Goal: Navigation & Orientation: Find specific page/section

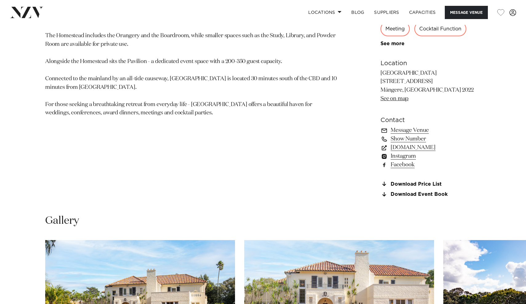
scroll to position [416, 0]
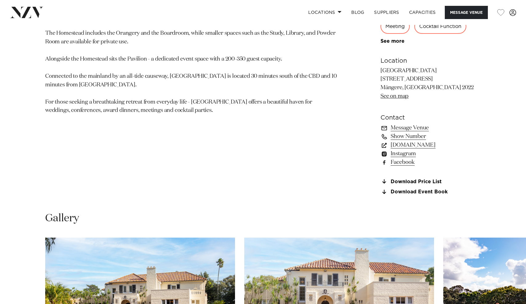
click at [155, 63] on p "A 1950s residence restored in 2007, Puketutu Island Estate has become one of Au…" at bounding box center [190, 46] width 291 height 137
click at [238, 107] on section "Auckland Puketutu Island Estate Nestled amidst a tropical landscape of palms, t…" at bounding box center [190, 41] width 291 height 322
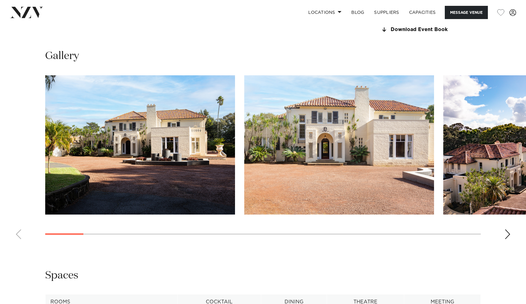
scroll to position [584, 0]
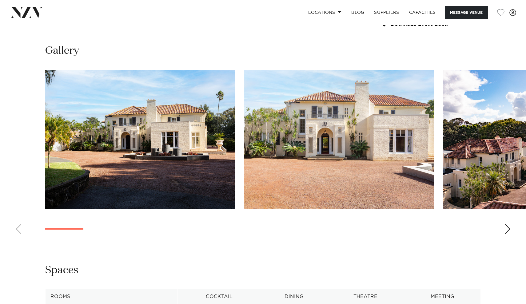
click at [502, 227] on swiper-container at bounding box center [263, 154] width 526 height 169
click at [506, 227] on div "Next slide" at bounding box center [507, 229] width 6 height 10
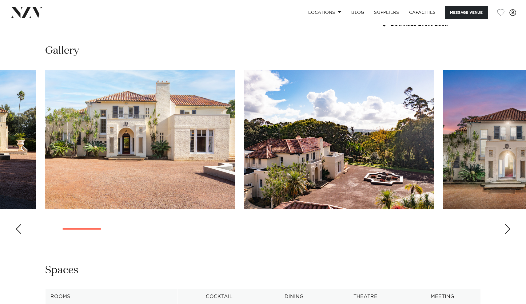
click at [506, 227] on div "Next slide" at bounding box center [507, 229] width 6 height 10
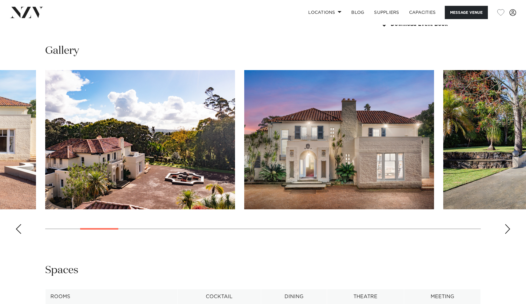
click at [506, 227] on div "Next slide" at bounding box center [507, 229] width 6 height 10
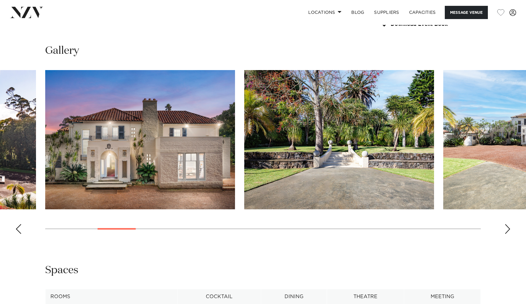
click at [506, 227] on div "Next slide" at bounding box center [507, 229] width 6 height 10
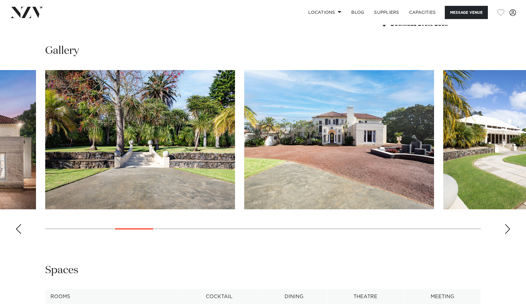
click at [506, 227] on div "Next slide" at bounding box center [507, 229] width 6 height 10
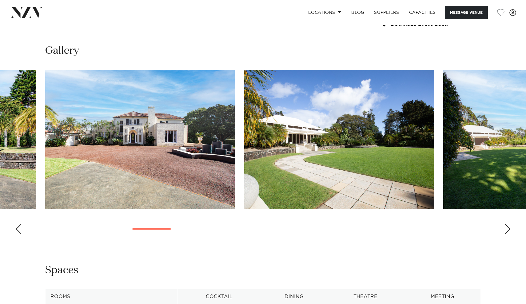
click at [507, 227] on div "Next slide" at bounding box center [507, 229] width 6 height 10
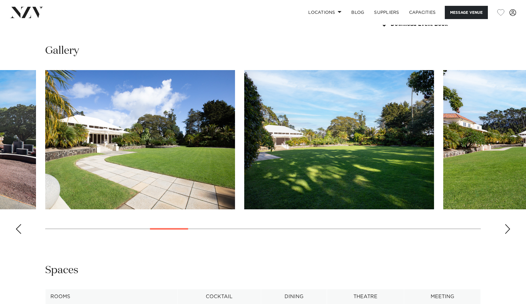
click at [507, 227] on div "Next slide" at bounding box center [507, 229] width 6 height 10
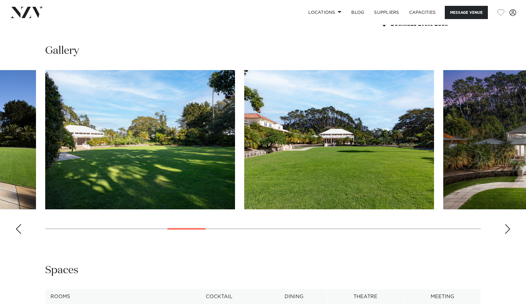
click at [507, 227] on div "Next slide" at bounding box center [507, 229] width 6 height 10
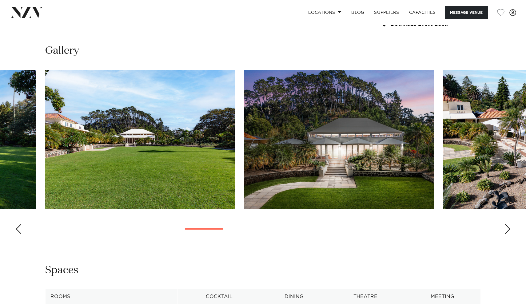
click at [507, 227] on div "Next slide" at bounding box center [507, 229] width 6 height 10
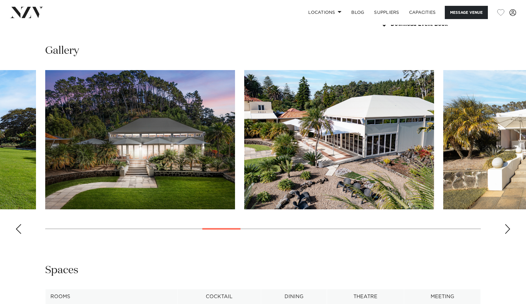
click at [508, 227] on div "Next slide" at bounding box center [507, 229] width 6 height 10
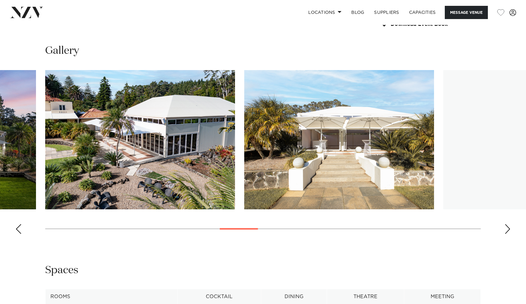
click at [508, 227] on div "Next slide" at bounding box center [507, 229] width 6 height 10
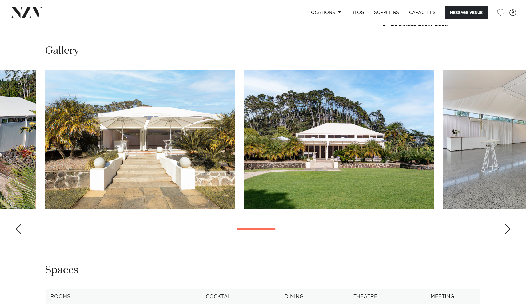
click at [508, 227] on div "Next slide" at bounding box center [507, 229] width 6 height 10
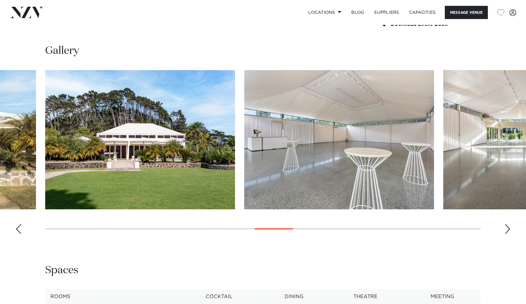
click at [508, 227] on div "Next slide" at bounding box center [507, 229] width 6 height 10
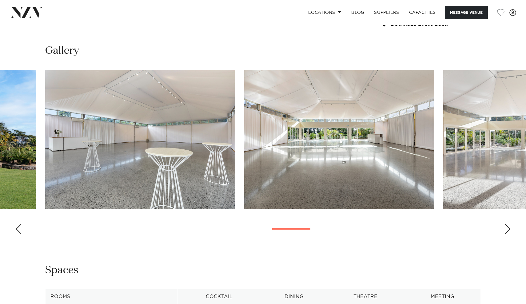
click at [508, 227] on div "Next slide" at bounding box center [507, 229] width 6 height 10
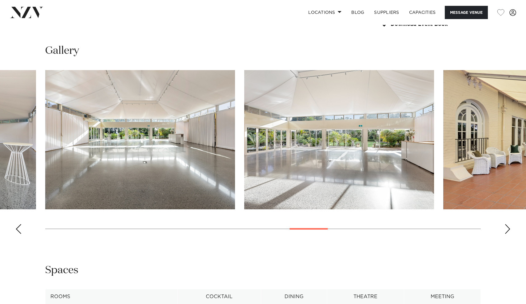
click at [508, 227] on div "Next slide" at bounding box center [507, 229] width 6 height 10
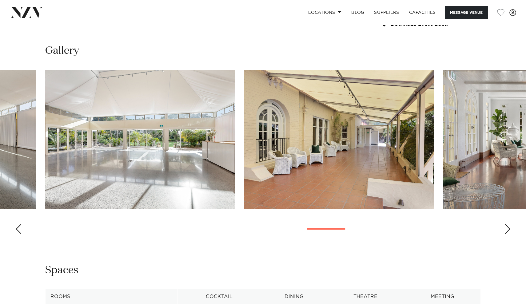
click at [508, 227] on div "Next slide" at bounding box center [507, 229] width 6 height 10
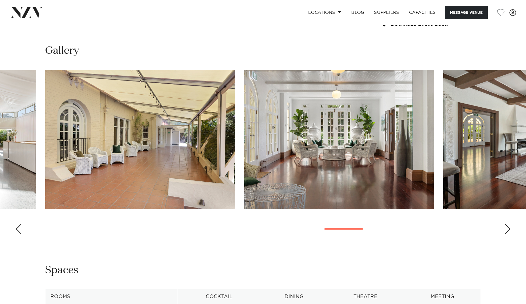
click at [508, 227] on div "Next slide" at bounding box center [507, 229] width 6 height 10
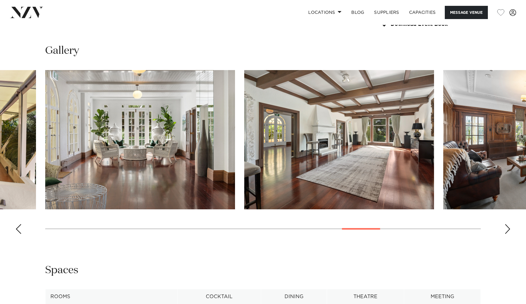
click at [508, 227] on div "Next slide" at bounding box center [507, 229] width 6 height 10
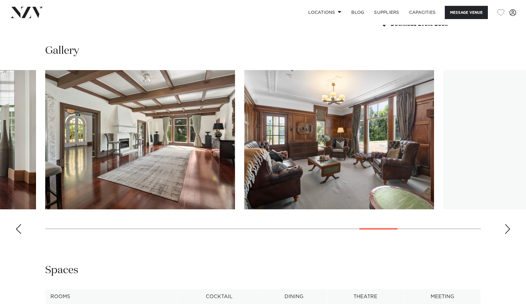
click at [508, 227] on div "Next slide" at bounding box center [507, 229] width 6 height 10
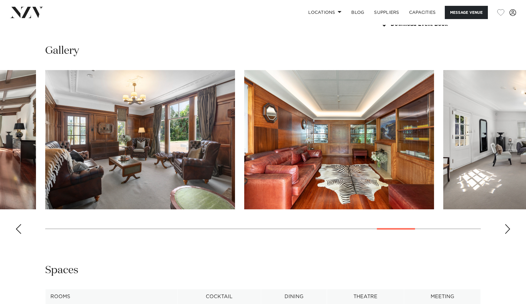
click at [508, 227] on div "Next slide" at bounding box center [507, 229] width 6 height 10
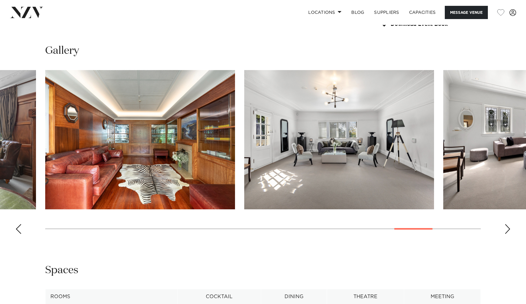
click at [508, 227] on div "Next slide" at bounding box center [507, 229] width 6 height 10
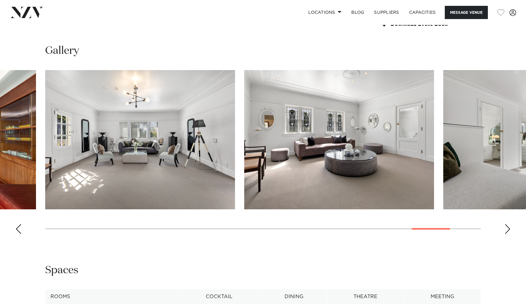
click at [508, 227] on div "Next slide" at bounding box center [507, 229] width 6 height 10
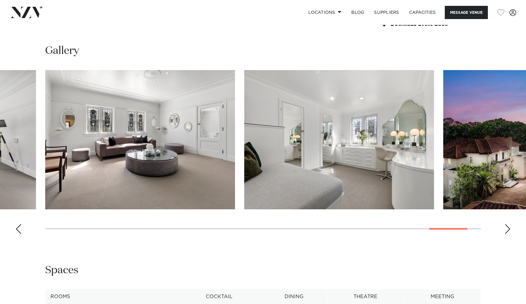
click at [508, 227] on div "Next slide" at bounding box center [507, 229] width 6 height 10
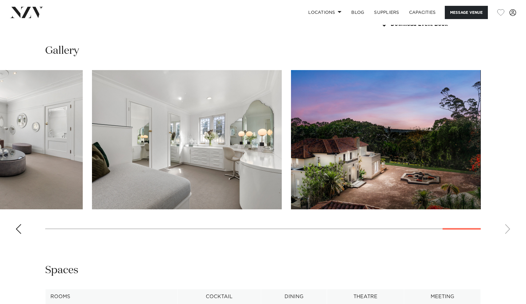
click at [508, 227] on swiper-container at bounding box center [263, 154] width 526 height 169
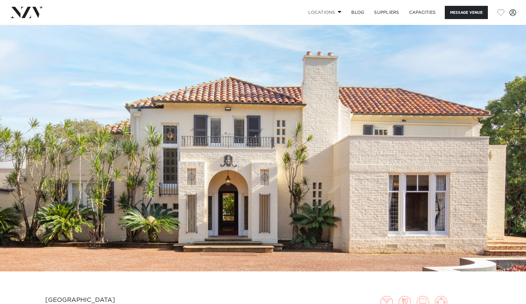
scroll to position [0, 0]
click at [380, 10] on link "SUPPLIERS" at bounding box center [386, 12] width 35 height 13
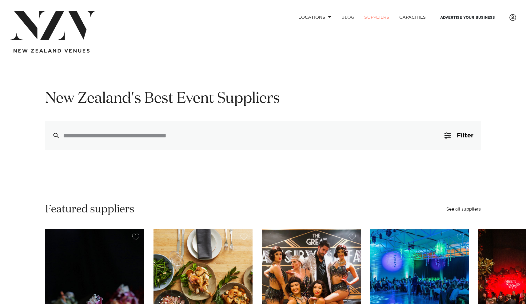
click at [348, 16] on link "BLOG" at bounding box center [347, 17] width 23 height 13
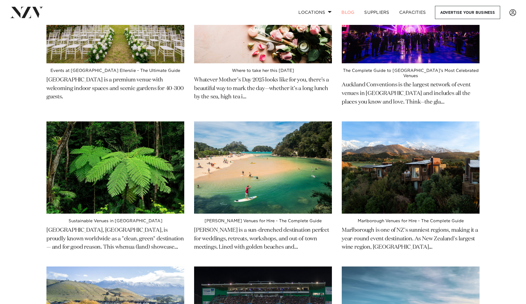
scroll to position [262, 0]
